Goal: Leave review/rating: Leave review/rating

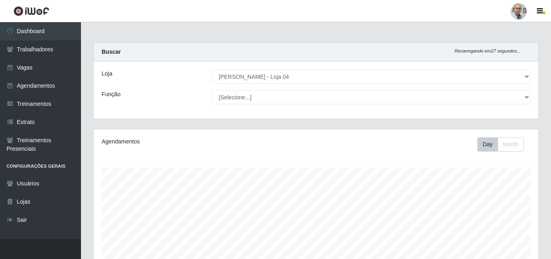
select select "251"
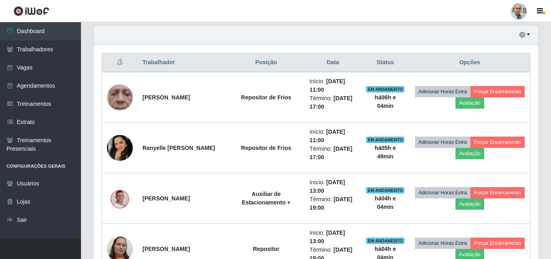
scroll to position [283, 0]
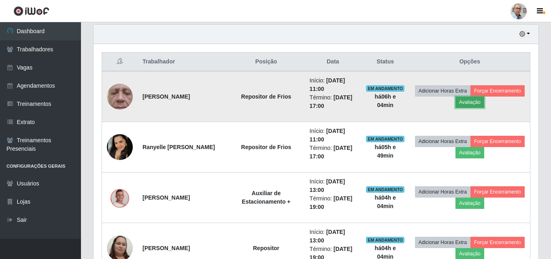
click at [484, 100] on button "Avaliação" at bounding box center [469, 102] width 29 height 11
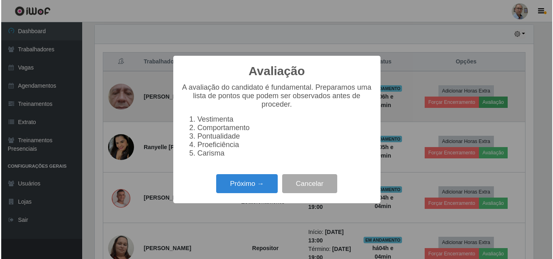
scroll to position [168, 441]
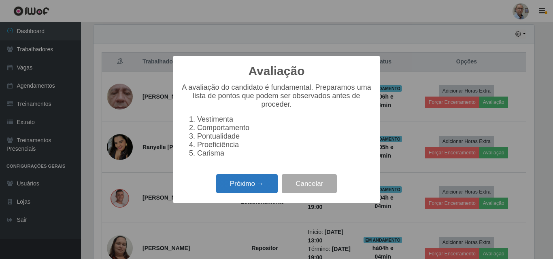
click at [241, 190] on button "Próximo →" at bounding box center [247, 183] width 62 height 19
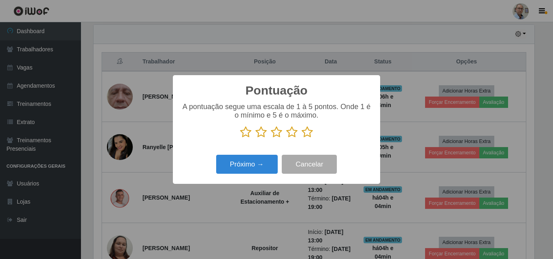
click at [289, 134] on icon at bounding box center [291, 132] width 11 height 12
click at [286, 138] on input "radio" at bounding box center [286, 138] width 0 height 0
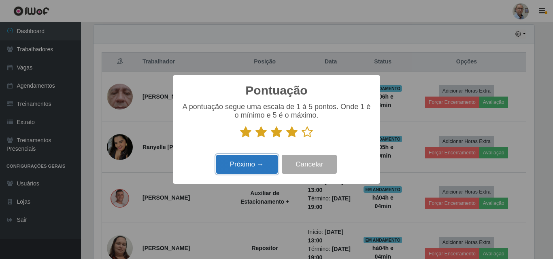
click at [236, 166] on button "Próximo →" at bounding box center [247, 164] width 62 height 19
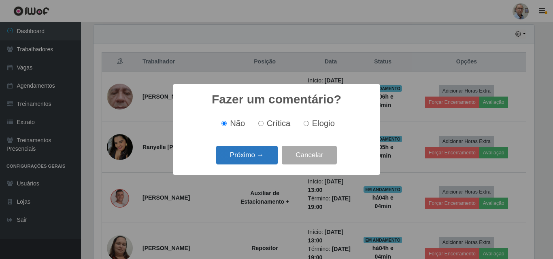
click at [241, 156] on button "Próximo →" at bounding box center [247, 155] width 62 height 19
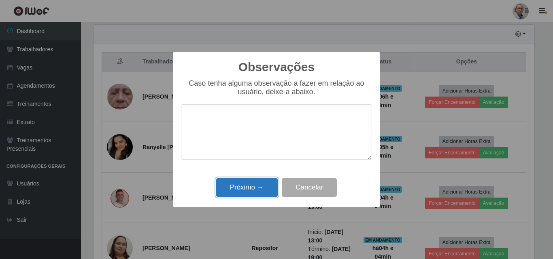
click at [243, 186] on button "Próximo →" at bounding box center [247, 187] width 62 height 19
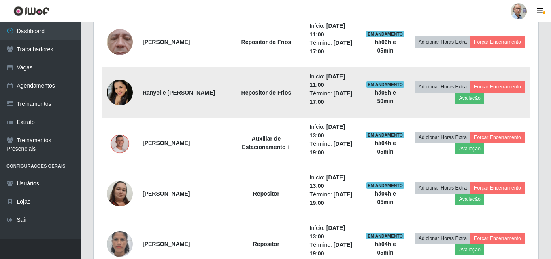
scroll to position [324, 0]
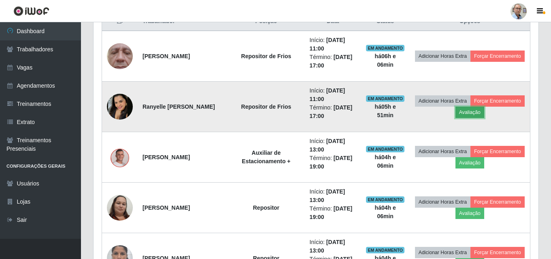
click at [484, 114] on button "Avaliação" at bounding box center [469, 112] width 29 height 11
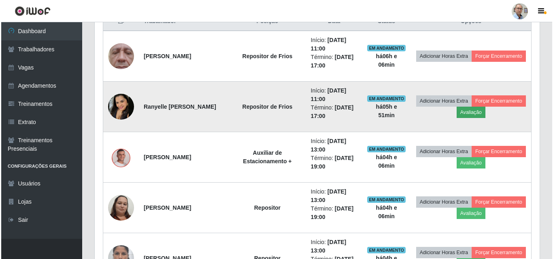
scroll to position [168, 441]
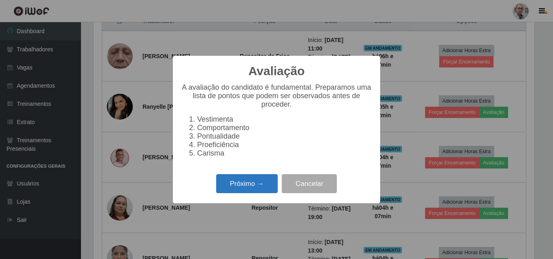
click at [246, 186] on button "Próximo →" at bounding box center [247, 183] width 62 height 19
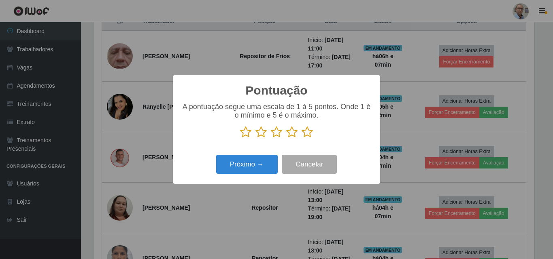
click at [307, 136] on icon at bounding box center [307, 132] width 11 height 12
click at [302, 138] on input "radio" at bounding box center [302, 138] width 0 height 0
click at [290, 136] on icon at bounding box center [291, 132] width 11 height 12
click at [286, 138] on input "radio" at bounding box center [286, 138] width 0 height 0
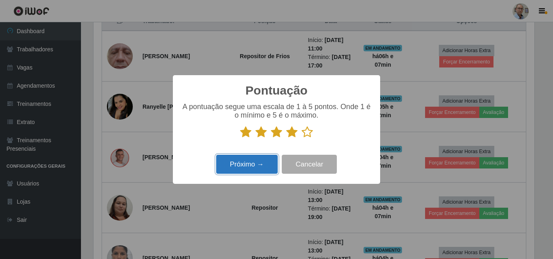
click at [248, 166] on button "Próximo →" at bounding box center [247, 164] width 62 height 19
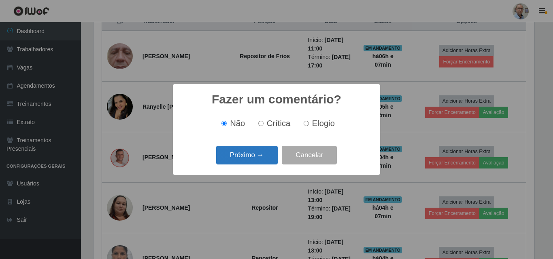
click at [242, 157] on button "Próximo →" at bounding box center [247, 155] width 62 height 19
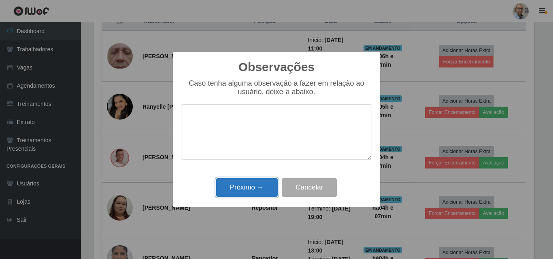
click at [264, 185] on button "Próximo →" at bounding box center [247, 187] width 62 height 19
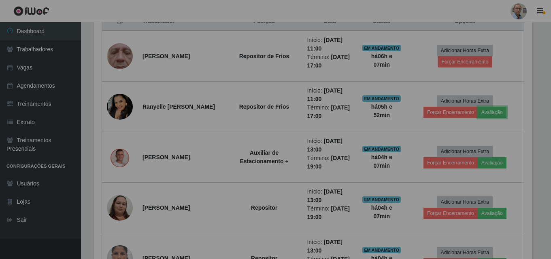
scroll to position [168, 445]
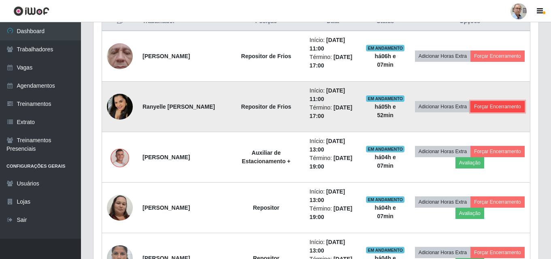
click at [484, 113] on button "Forçar Encerramento" at bounding box center [497, 106] width 54 height 11
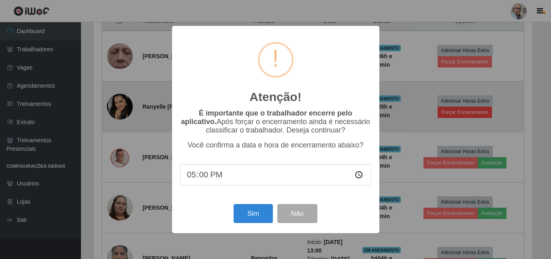
scroll to position [168, 441]
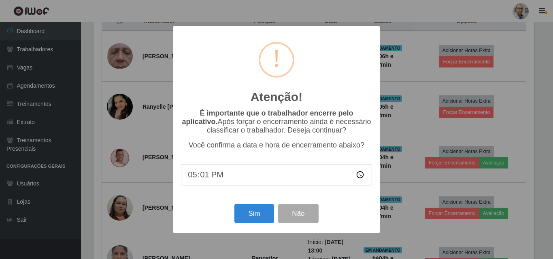
type input "17:10"
click at [253, 220] on button "Sim" at bounding box center [253, 213] width 39 height 19
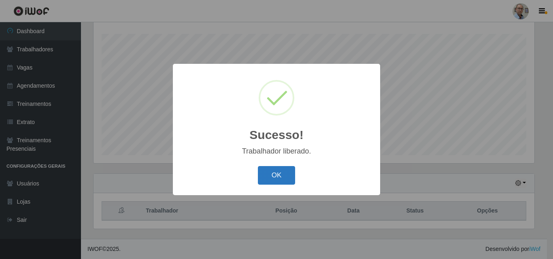
click at [274, 174] on button "OK" at bounding box center [277, 175] width 38 height 19
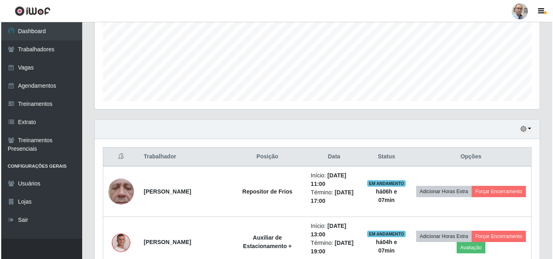
scroll to position [255, 0]
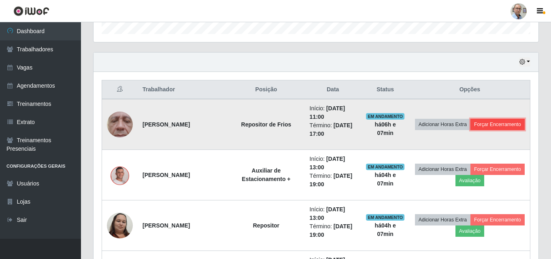
click at [470, 129] on button "Forçar Encerramento" at bounding box center [497, 124] width 54 height 11
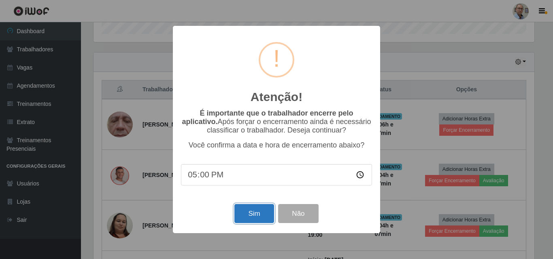
click at [246, 214] on button "Sim" at bounding box center [253, 213] width 39 height 19
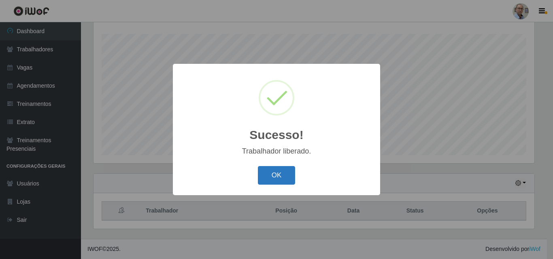
drag, startPoint x: 280, startPoint y: 170, endPoint x: 275, endPoint y: 172, distance: 5.1
click at [280, 170] on button "OK" at bounding box center [277, 175] width 38 height 19
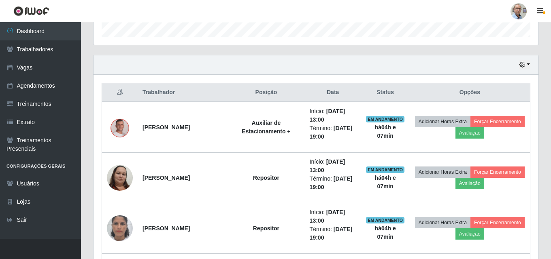
scroll to position [255, 0]
